Goal: Task Accomplishment & Management: Manage account settings

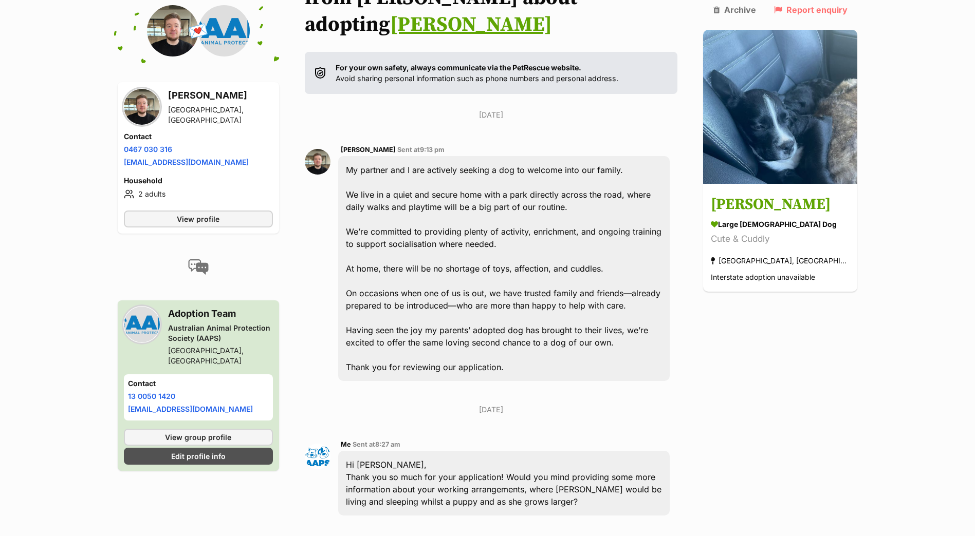
scroll to position [51, 0]
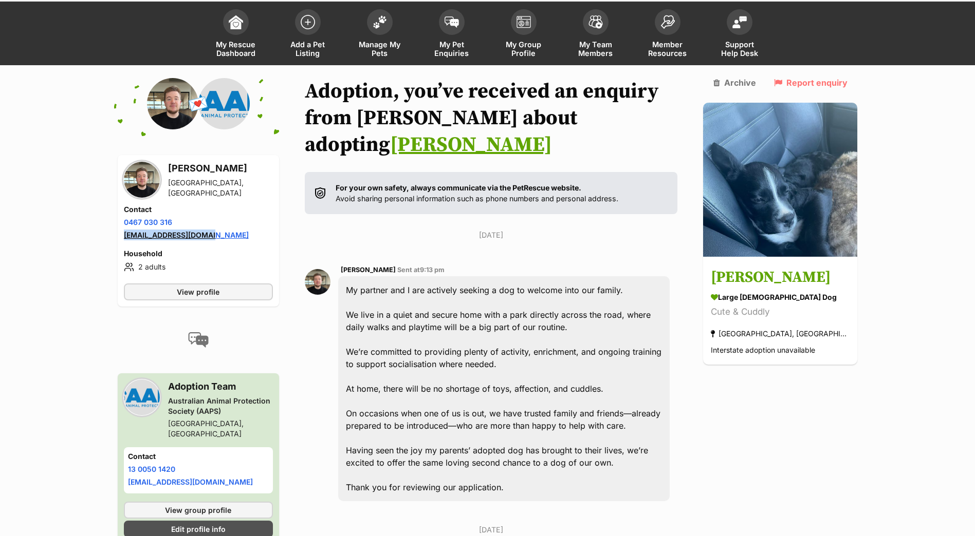
drag, startPoint x: 236, startPoint y: 233, endPoint x: 124, endPoint y: 237, distance: 112.1
click at [124, 237] on li "Email address [EMAIL_ADDRESS][DOMAIN_NAME]" at bounding box center [198, 235] width 149 height 11
drag, startPoint x: 156, startPoint y: 219, endPoint x: 122, endPoint y: 220, distance: 34.4
click at [122, 220] on div "Matthew Wagner Croydon, VIC Contact Phone number Phone number 0467 030 316 Emai…" at bounding box center [198, 231] width 161 height 152
copy link "0467 030 316"
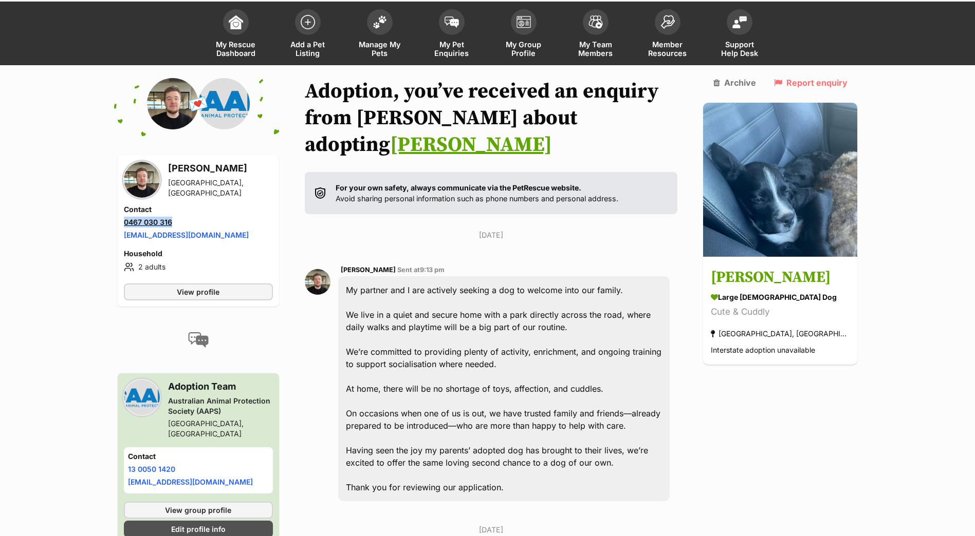
copy link "0467 030 316"
drag, startPoint x: 231, startPoint y: 238, endPoint x: 118, endPoint y: 229, distance: 113.4
click at [118, 229] on div "Matthew Wagner Croydon, VIC Contact Phone number Phone number 0467 030 316 Emai…" at bounding box center [198, 231] width 161 height 152
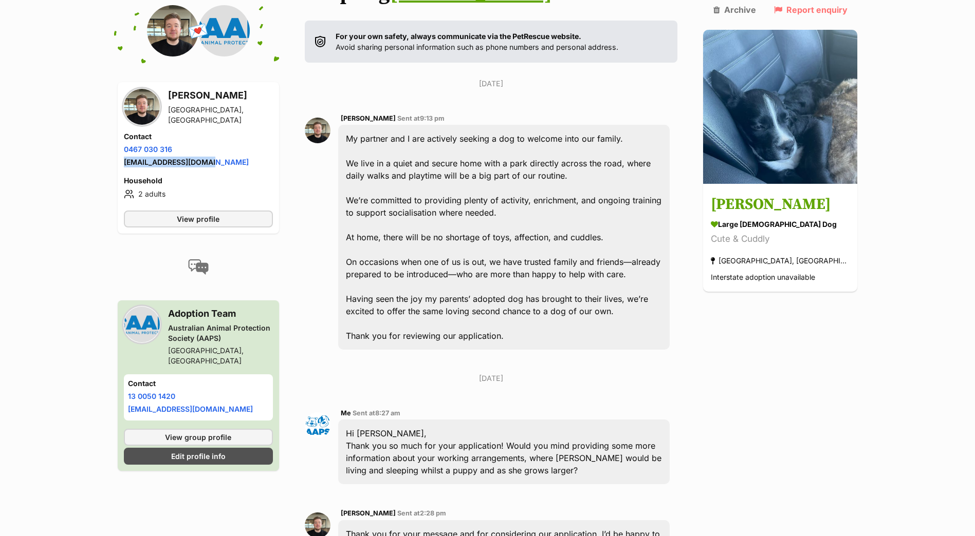
scroll to position [205, 0]
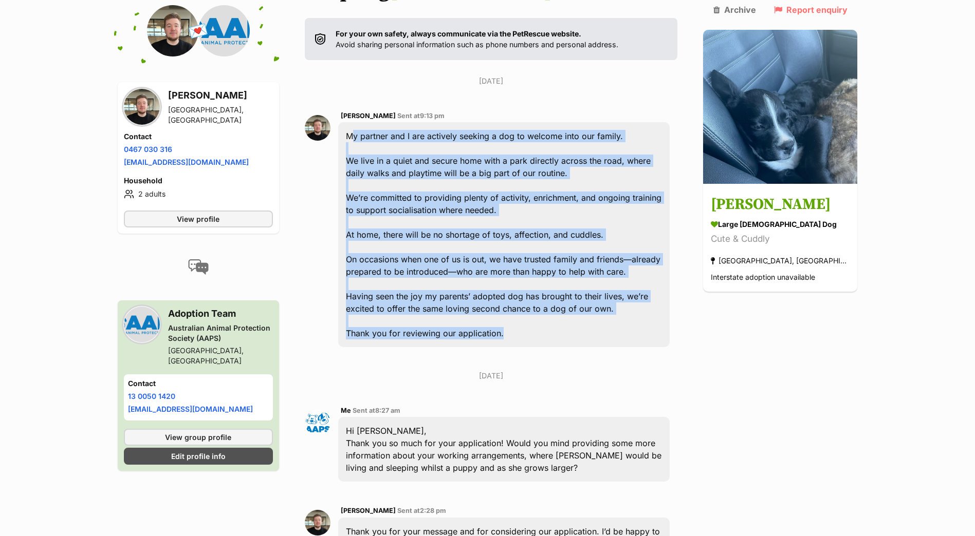
drag, startPoint x: 352, startPoint y: 135, endPoint x: 645, endPoint y: 341, distance: 358.3
click at [645, 341] on div "My partner and I are actively seeking a dog to welcome into our family. We live…" at bounding box center [504, 234] width 332 height 225
copy div "My partner and I are actively seeking a dog to welcome into our family. We live…"
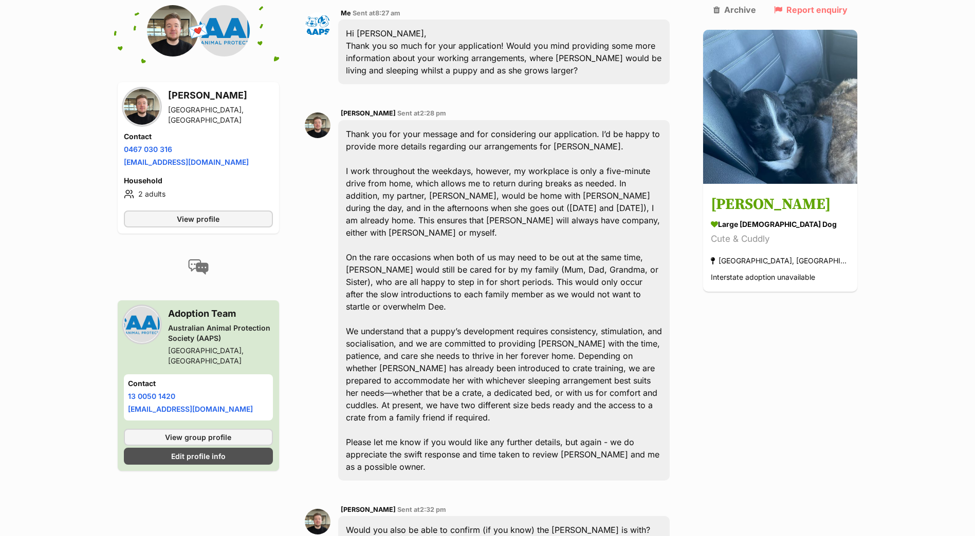
scroll to position [616, 0]
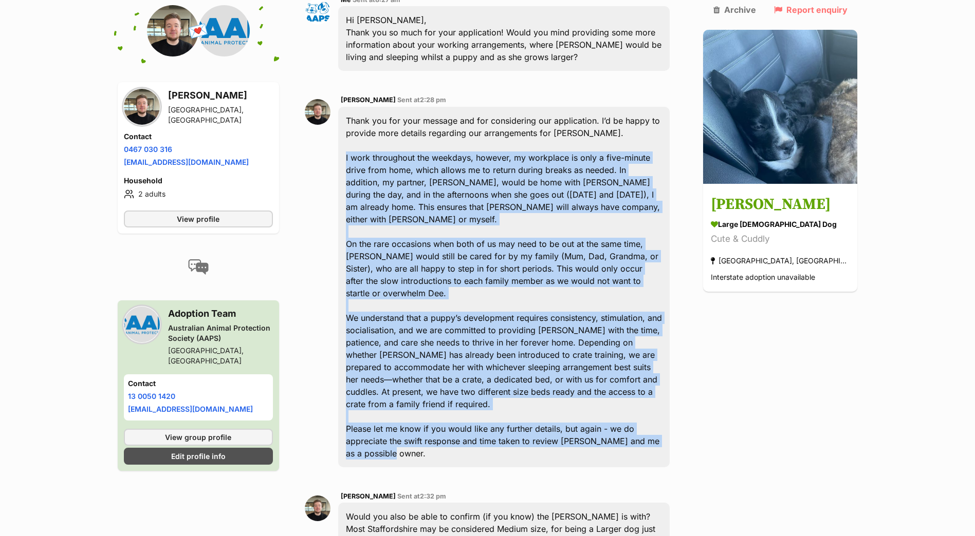
drag, startPoint x: 353, startPoint y: 158, endPoint x: 677, endPoint y: 406, distance: 407.8
click at [670, 406] on div "Thank you for your message and for considering our application. I’d be happy to…" at bounding box center [504, 287] width 332 height 361
copy div "I work throughout the weekdays, however, my workplace is only a five-minute dri…"
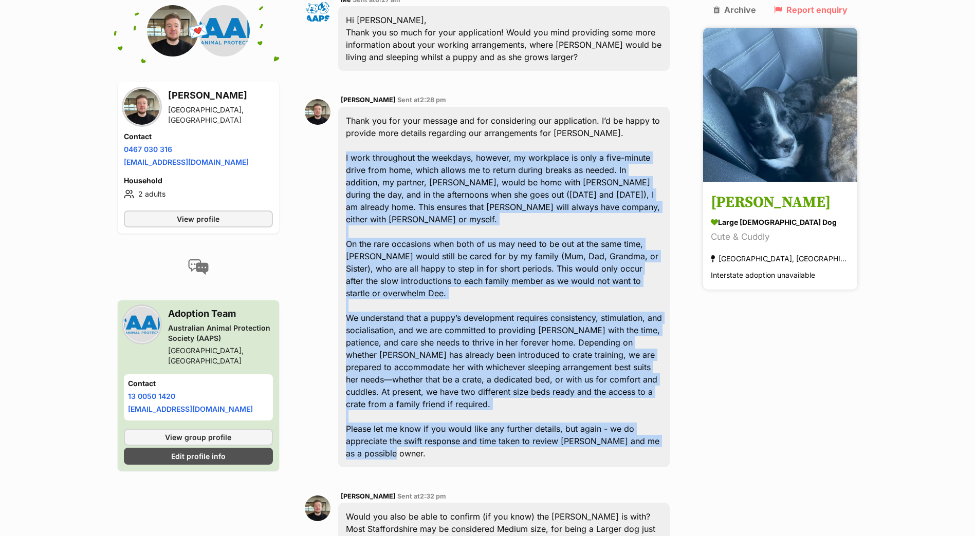
click at [794, 96] on img at bounding box center [780, 105] width 154 height 154
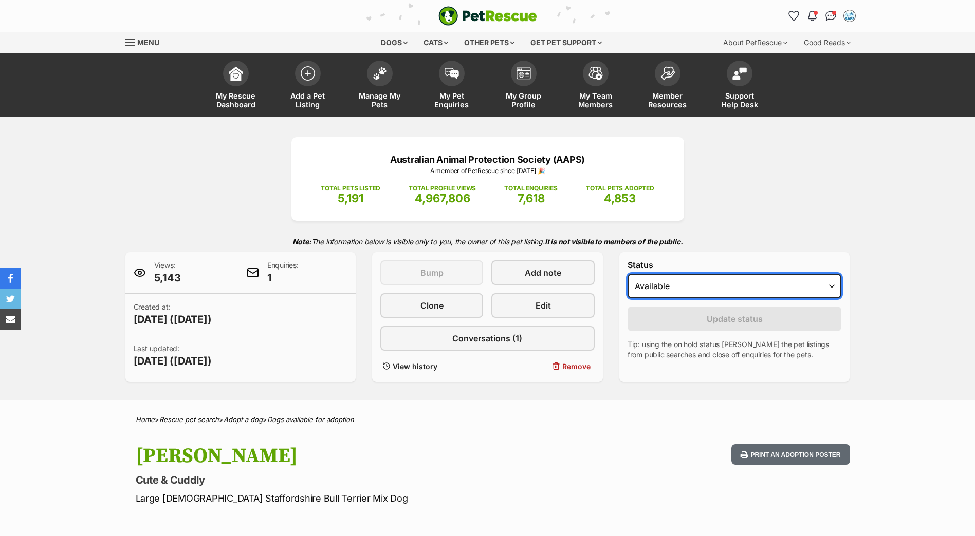
click at [672, 276] on select "Draft - not available as listing has enquires Available On hold Adopted" at bounding box center [734, 286] width 214 height 25
select select "on_hold"
click at [627, 274] on select "Draft - not available as listing has enquires Available On hold Adopted" at bounding box center [734, 286] width 214 height 25
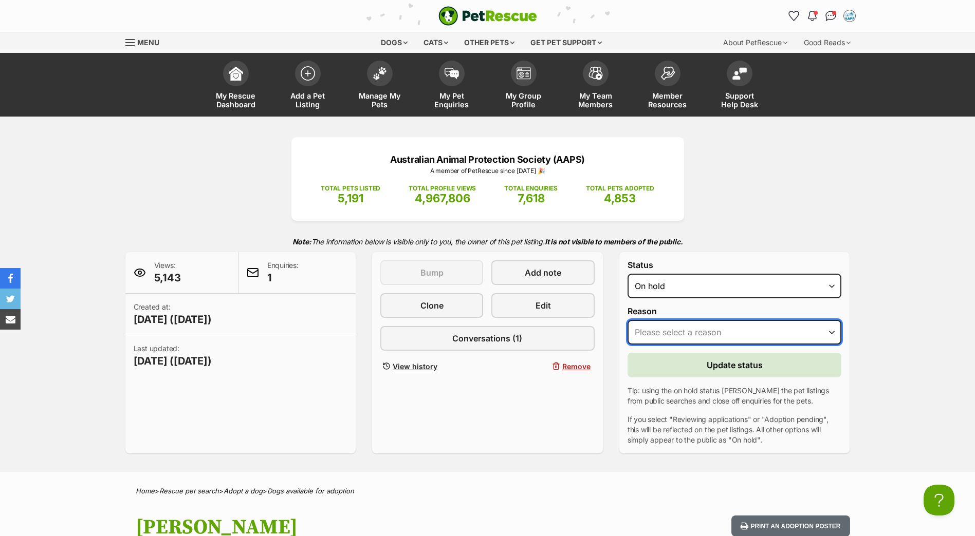
click at [669, 332] on select "Please select a reason Medical reasons Reviewing applications Adoption pending …" at bounding box center [734, 332] width 214 height 25
drag, startPoint x: 708, startPoint y: 254, endPoint x: 697, endPoint y: 323, distance: 69.8
click at [708, 254] on div "Status Draft - not available as listing has enquires Available On hold Adopted …" at bounding box center [734, 353] width 231 height 202
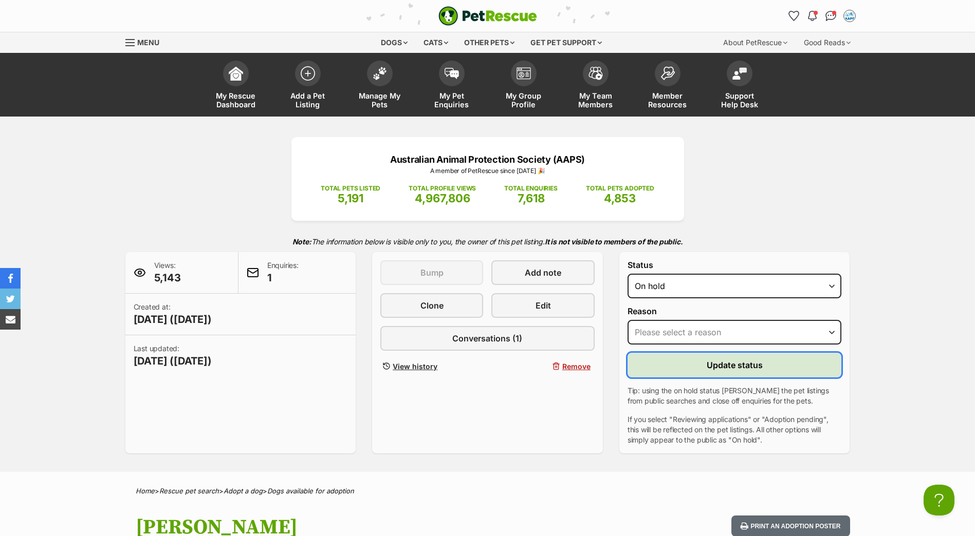
click at [695, 365] on button "Update status" at bounding box center [734, 365] width 214 height 25
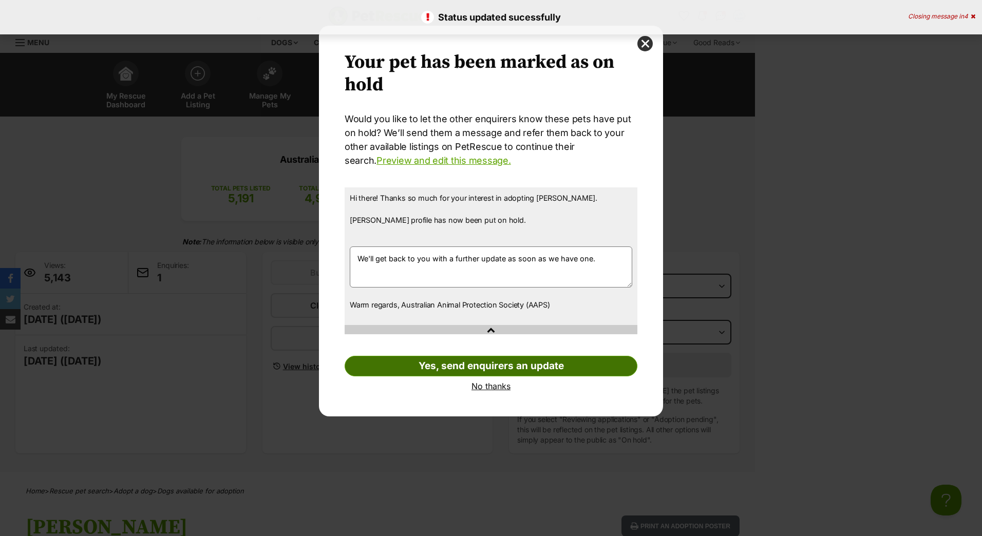
click at [553, 364] on link "Yes, send enquirers an update" at bounding box center [491, 366] width 293 height 21
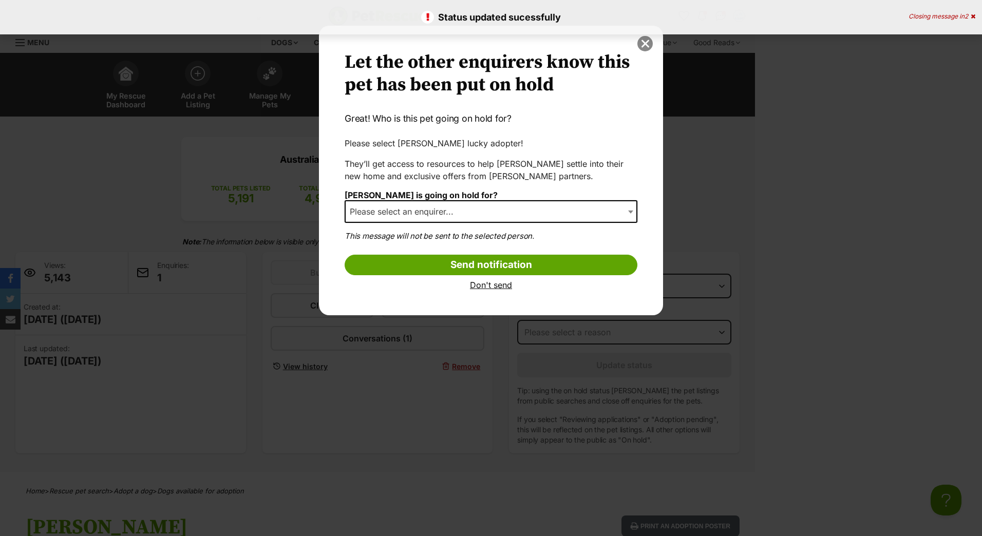
click at [647, 44] on button "close" at bounding box center [645, 43] width 15 height 15
